Goal: Task Accomplishment & Management: Manage account settings

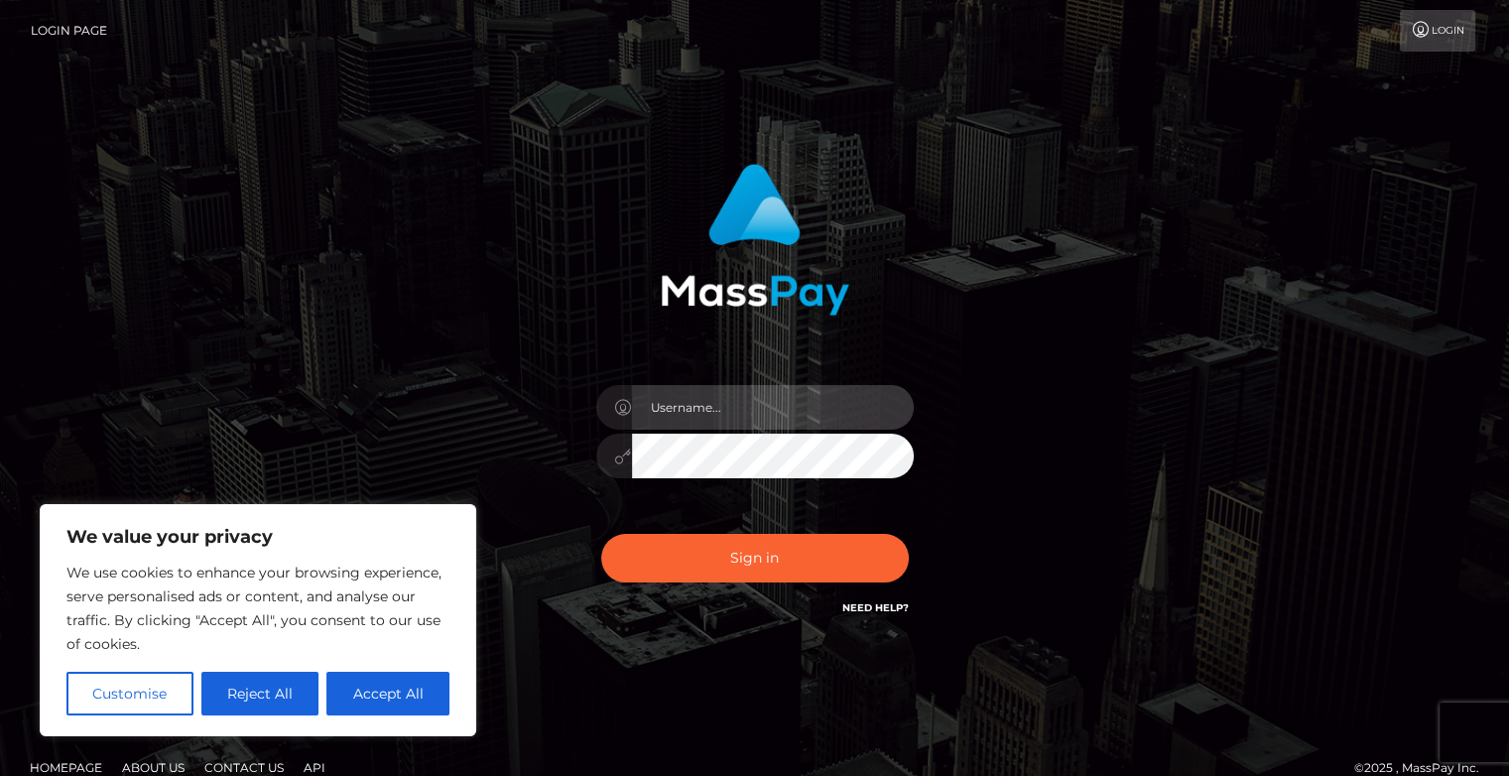
click at [691, 394] on input "text" at bounding box center [773, 407] width 282 height 45
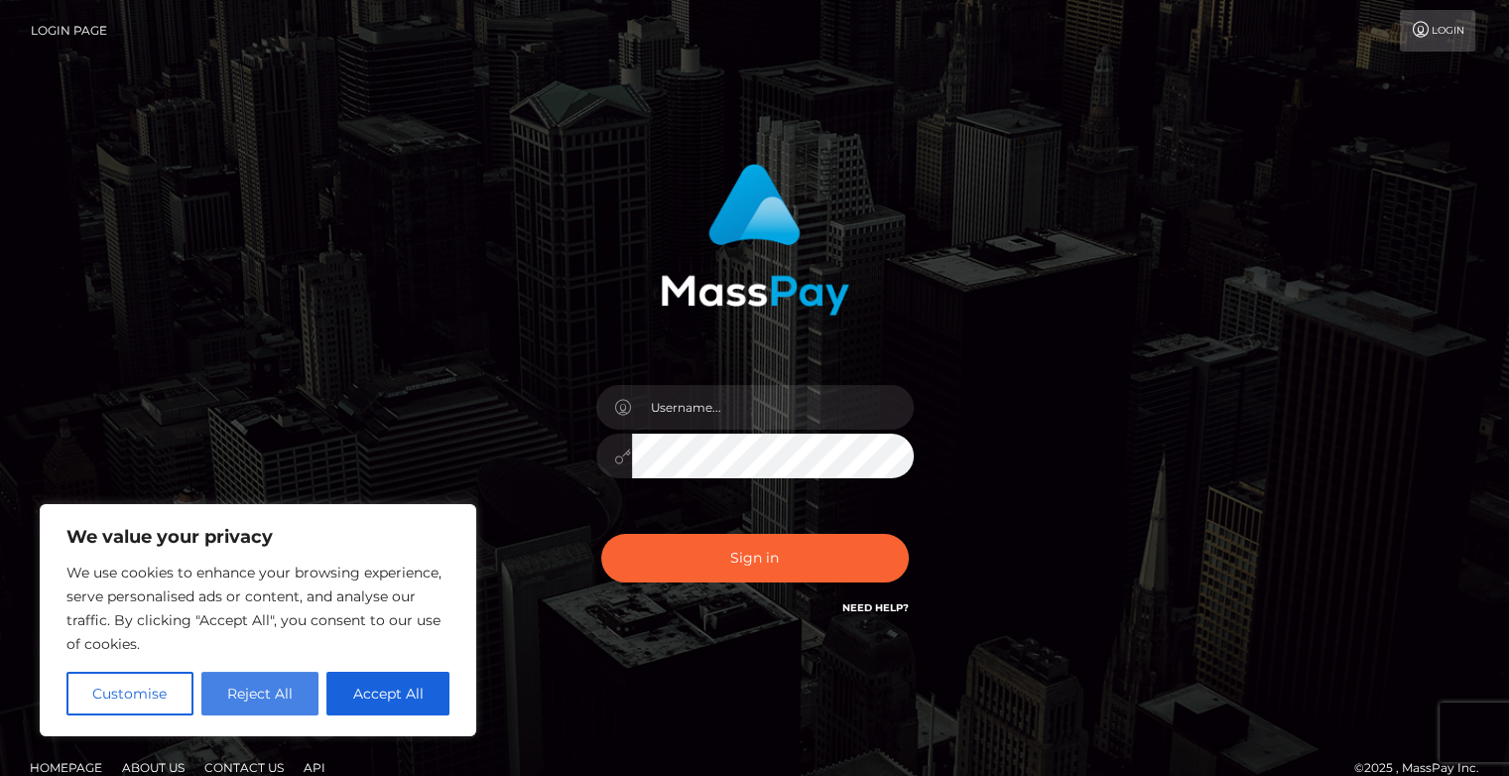
click at [291, 702] on button "Reject All" at bounding box center [260, 694] width 118 height 44
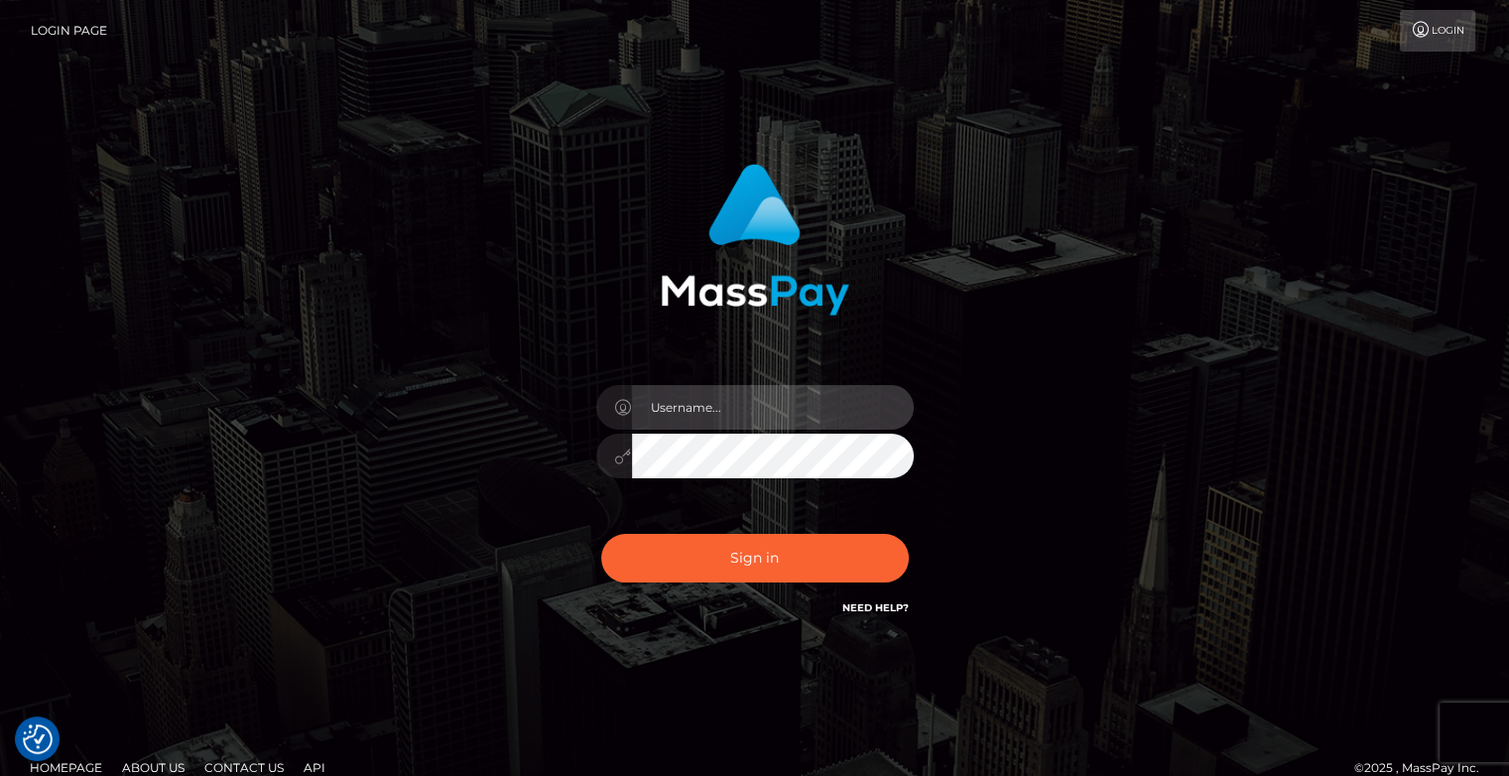
click at [683, 409] on input "text" at bounding box center [773, 407] width 282 height 45
type input "Viviane30"
click at [601, 534] on button "Sign in" at bounding box center [755, 558] width 308 height 49
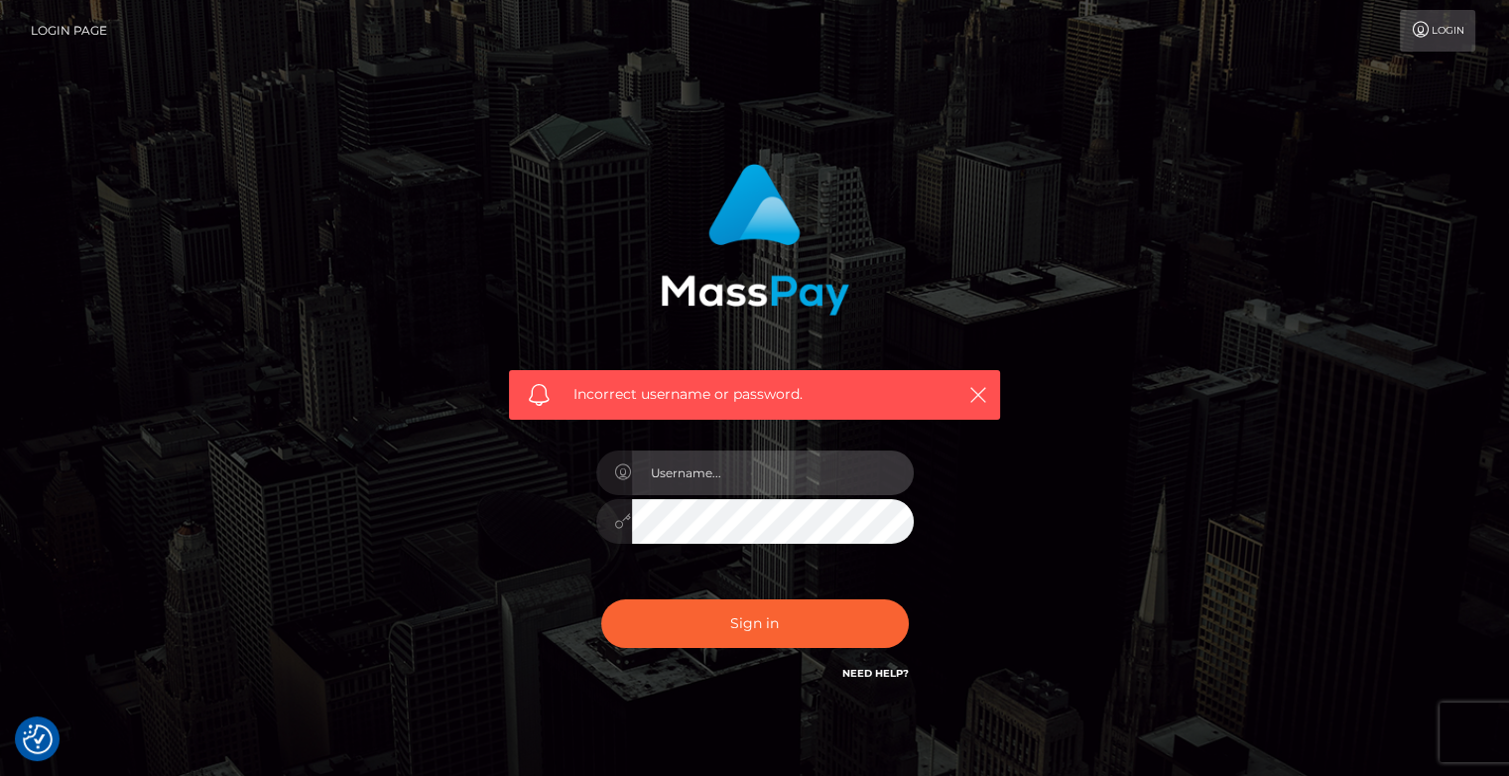
click at [703, 466] on input "text" at bounding box center [773, 473] width 282 height 45
click at [873, 671] on link "Need Help?" at bounding box center [876, 673] width 66 height 13
